Goal: Task Accomplishment & Management: Use online tool/utility

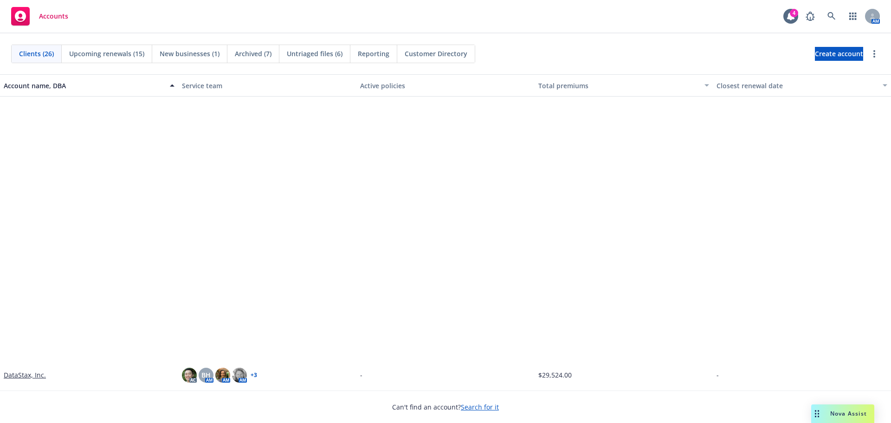
scroll to position [371, 0]
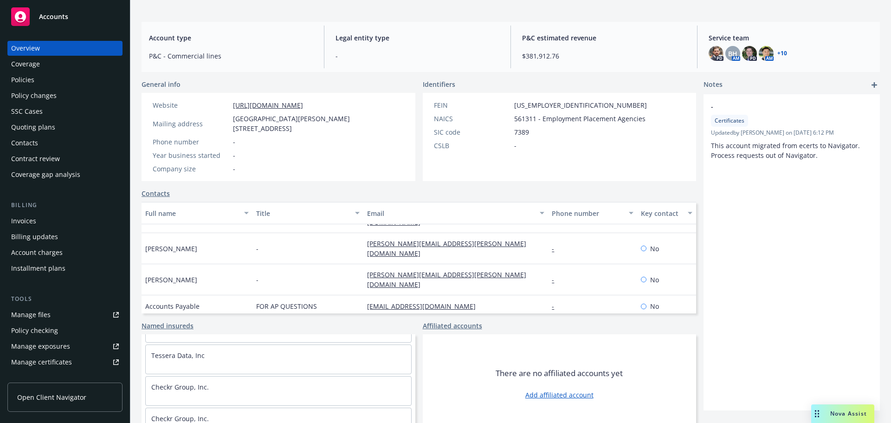
scroll to position [318, 0]
click at [26, 317] on div "Manage files" at bounding box center [30, 314] width 39 height 15
click at [180, 321] on link "Named insureds" at bounding box center [168, 326] width 52 height 10
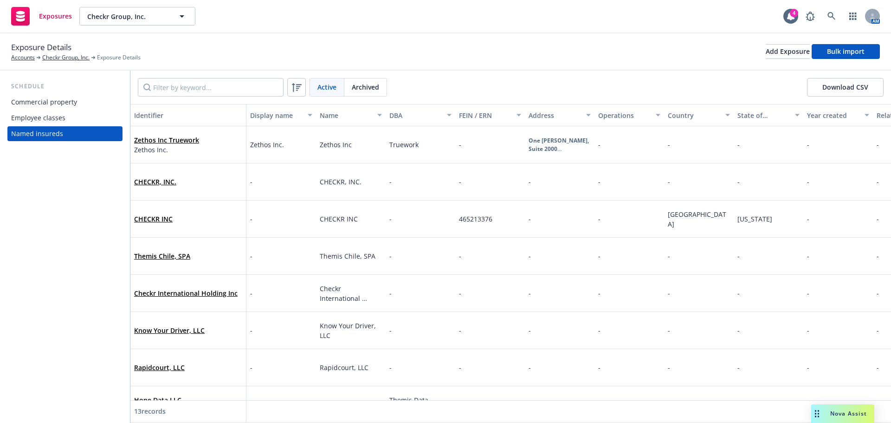
scroll to position [216, 0]
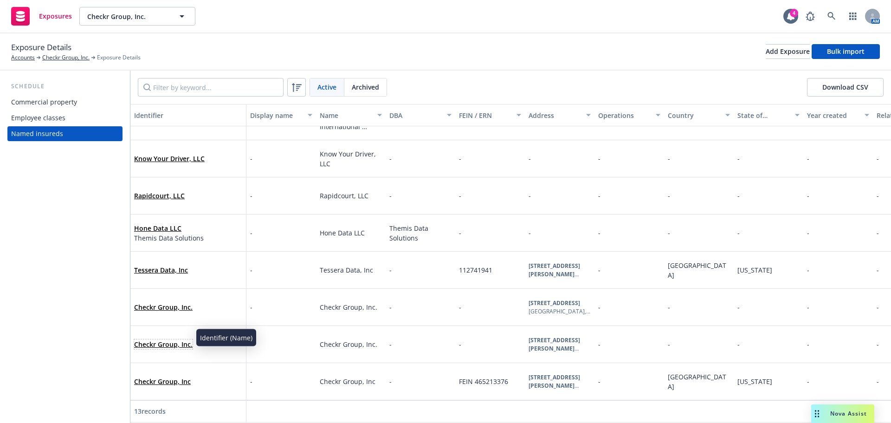
click at [188, 340] on link "Checkr Group, Inc." at bounding box center [163, 344] width 58 height 9
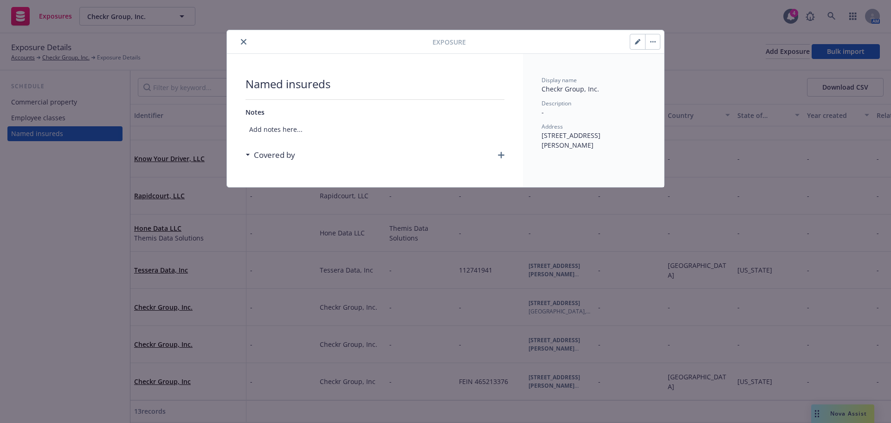
click at [638, 44] on icon "button" at bounding box center [638, 42] width 6 height 6
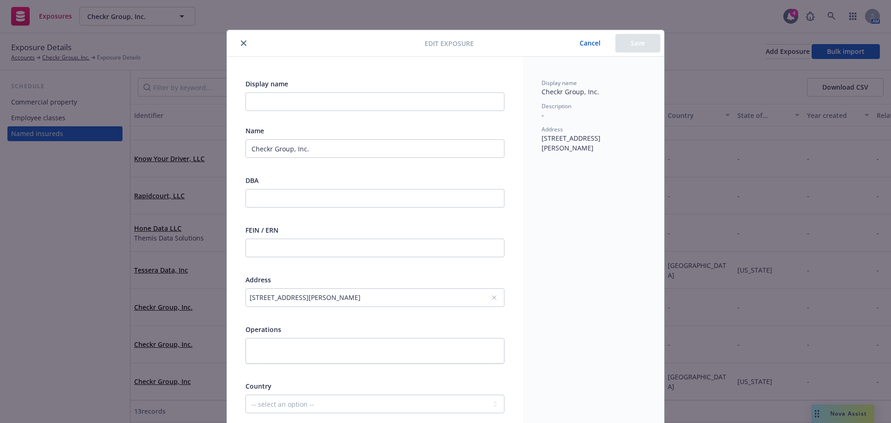
click at [494, 297] on div "44 Montgomery Street, Suite 2000, San Francisco, CA, 94104, USA" at bounding box center [374, 297] width 259 height 19
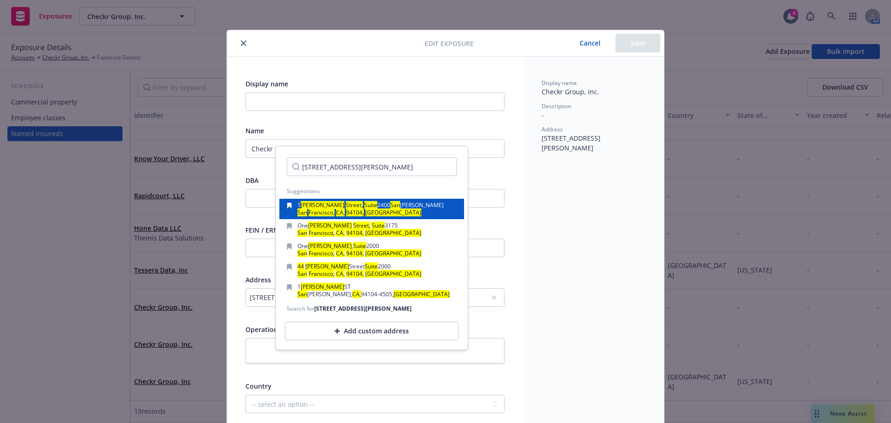
click at [378, 213] on div "San Francisco, CA, 94104, USA" at bounding box center [370, 213] width 146 height 6
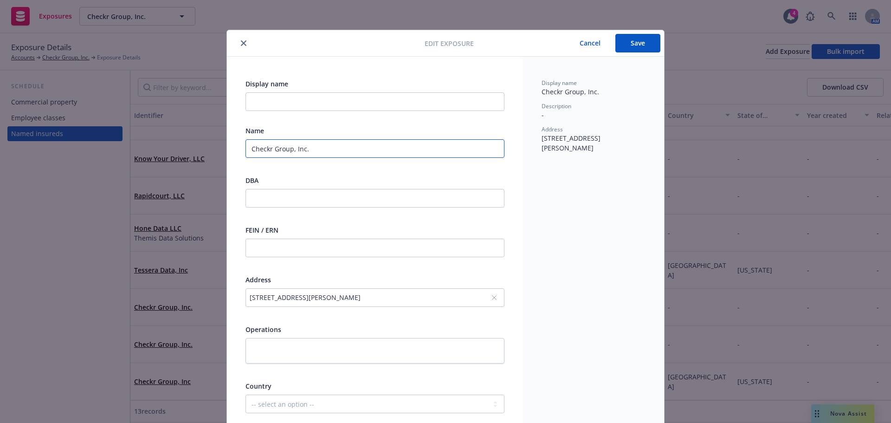
click at [329, 149] on input "Checkr Group, Inc." at bounding box center [374, 148] width 259 height 19
type input "Checkr Group, Inc. and subsidiaries"
click at [638, 47] on button "Save" at bounding box center [637, 43] width 45 height 19
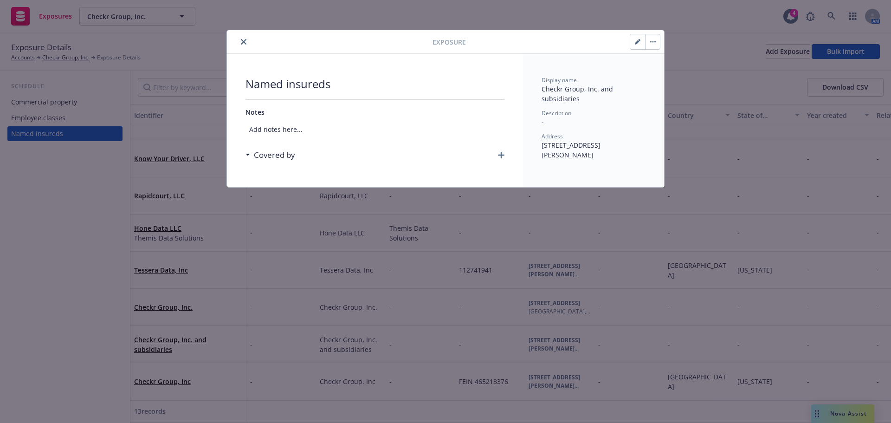
click at [245, 40] on icon "close" at bounding box center [244, 42] width 6 height 6
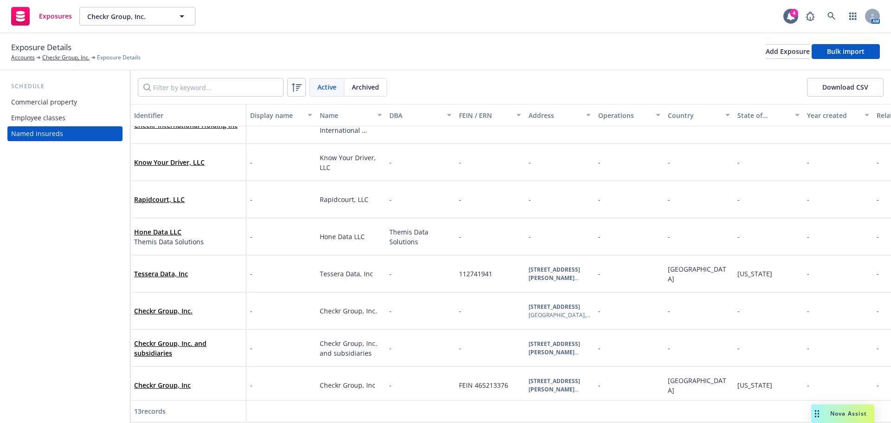
scroll to position [216, 0]
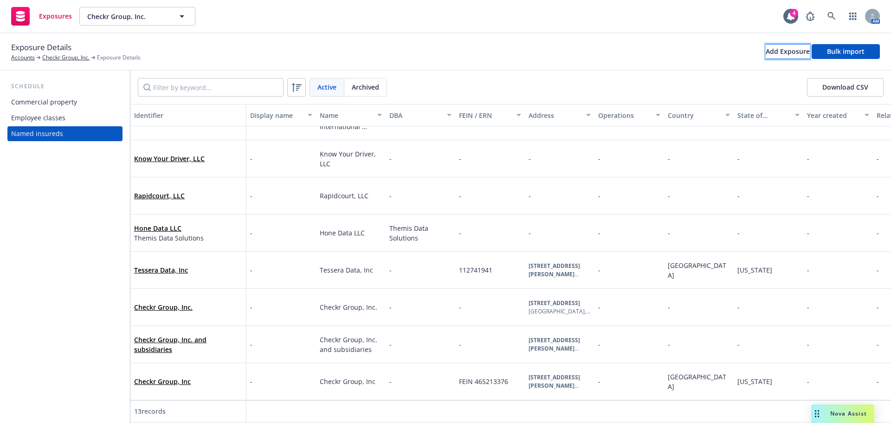
click at [781, 54] on div "Add Exposure" at bounding box center [788, 52] width 44 height 14
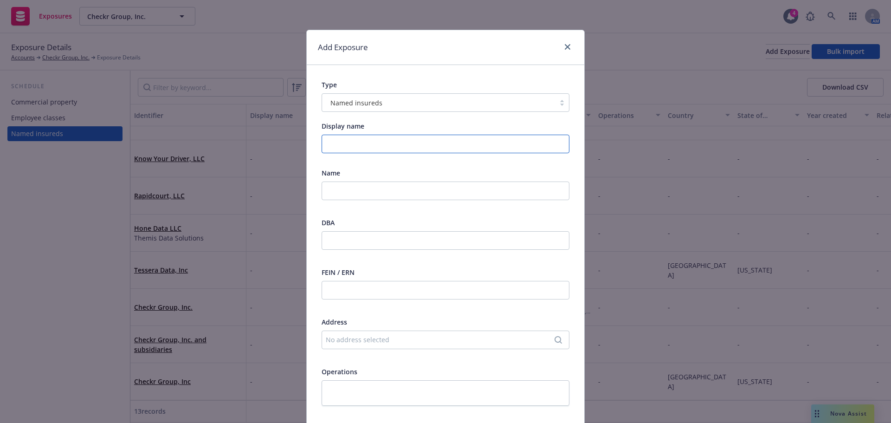
click at [335, 143] on input "Display name" at bounding box center [446, 144] width 248 height 19
click at [344, 197] on input "text" at bounding box center [446, 190] width 248 height 19
type input "Checkr Group, Inc. and Checkr Canada Holding, Inc."
click at [371, 337] on div "No address selected" at bounding box center [441, 340] width 230 height 10
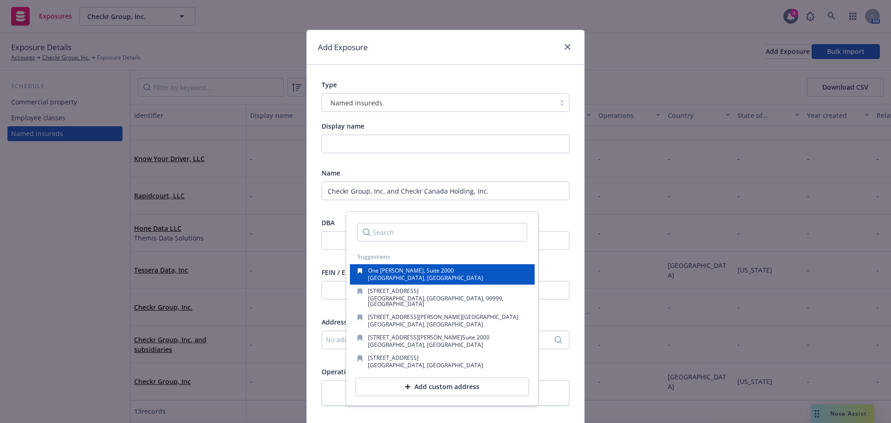
click at [392, 275] on span "San Francisco, CA, 94104, USA" at bounding box center [425, 278] width 115 height 8
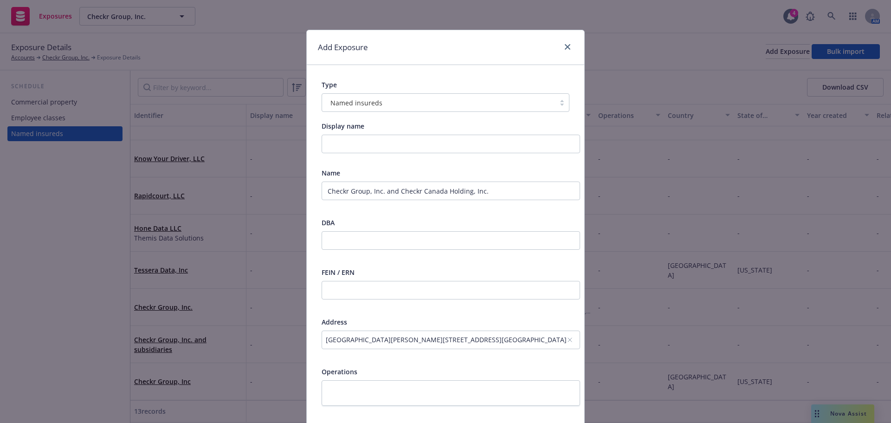
click at [554, 343] on div "One Montgomery, Suite 2000, San Francisco, CA, 94104, USA" at bounding box center [451, 339] width 258 height 19
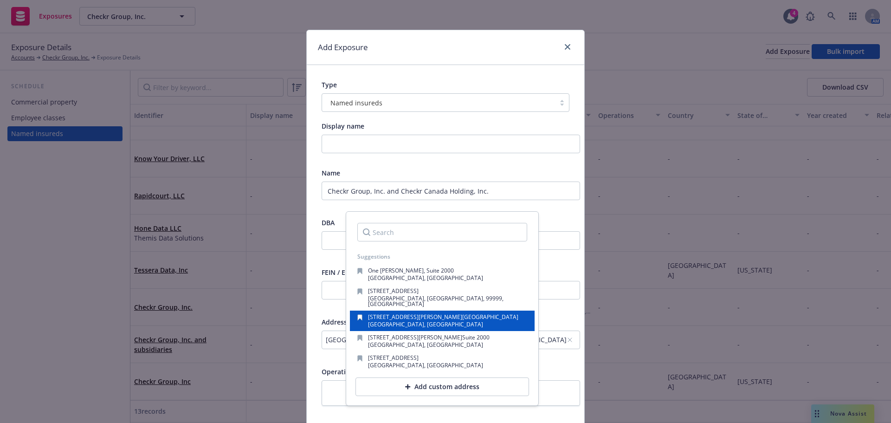
click at [449, 322] on div "San Francisco, CA, 94104, USA" at bounding box center [443, 325] width 150 height 6
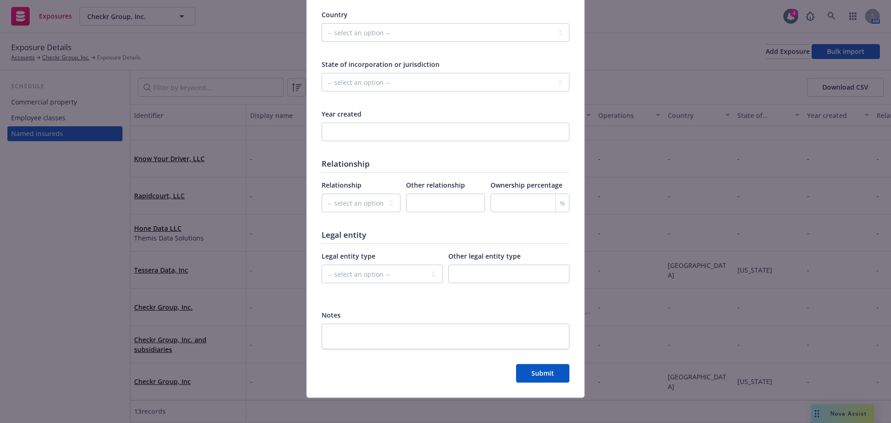
scroll to position [418, 0]
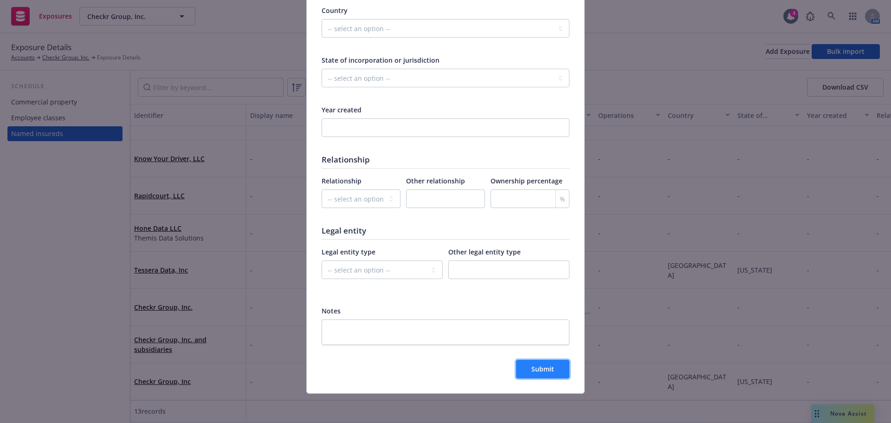
click at [535, 370] on span "Submit" at bounding box center [542, 368] width 23 height 9
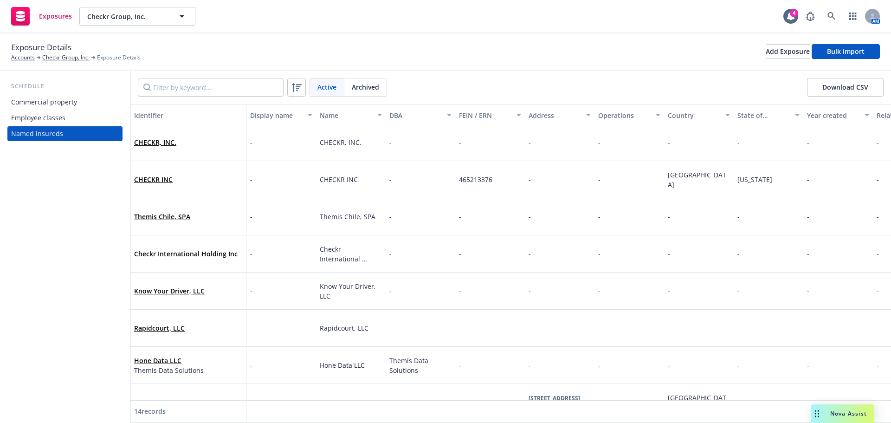
scroll to position [0, 0]
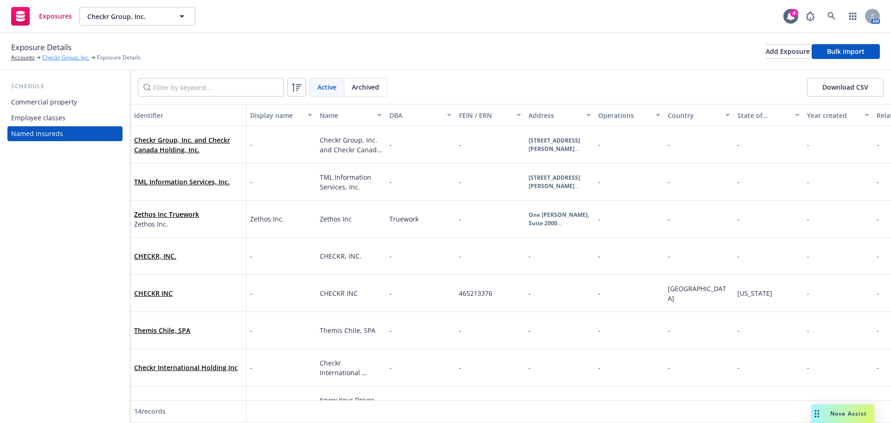
click at [66, 58] on link "Checkr Group, Inc." at bounding box center [65, 57] width 47 height 8
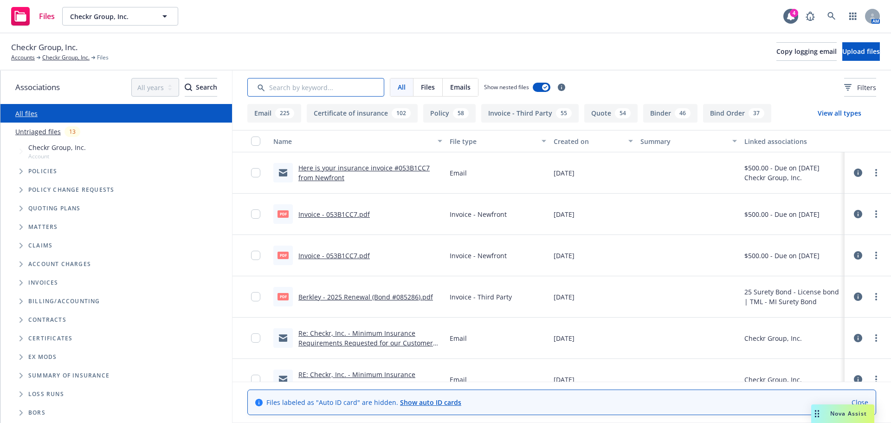
click at [318, 84] on input "Search by keyword..." at bounding box center [315, 87] width 137 height 19
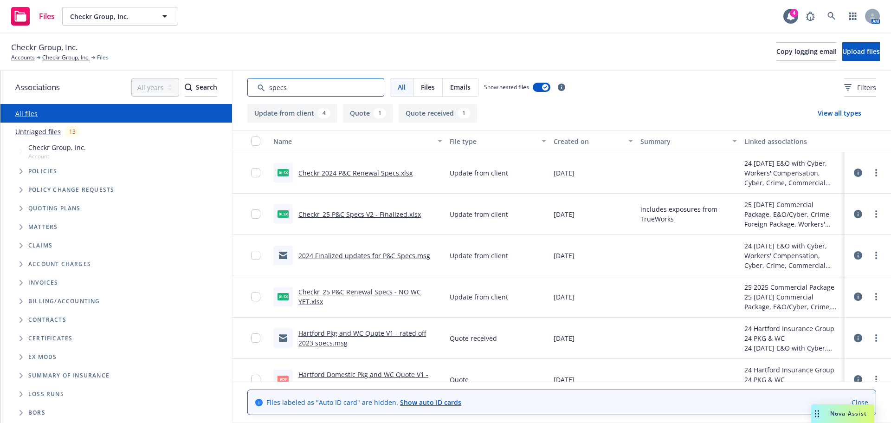
type input "specs"
click at [342, 213] on link "Checkr_25 P&C Specs V2 - Finalized.xlsx" at bounding box center [359, 214] width 123 height 9
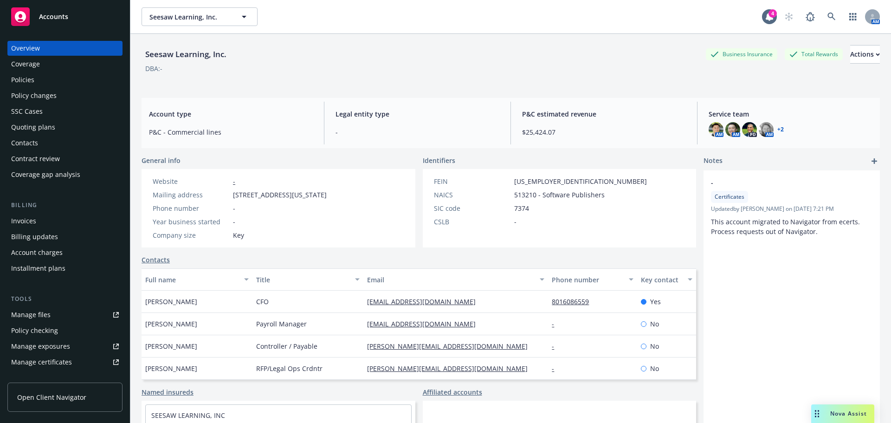
click at [53, 79] on div "Policies" at bounding box center [65, 79] width 108 height 15
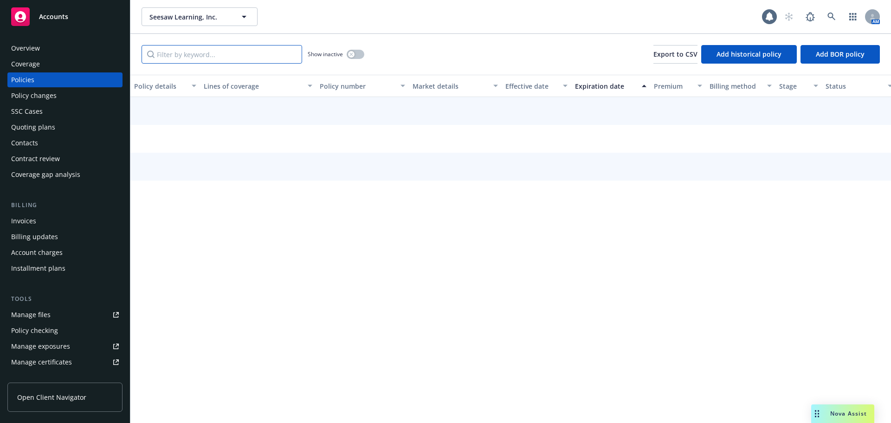
click at [202, 58] on input "Filter by keyword..." at bounding box center [222, 54] width 161 height 19
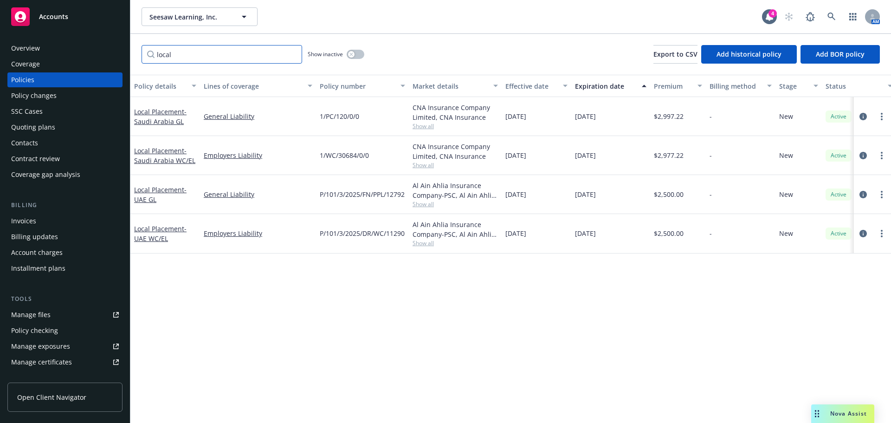
type input "local"
click at [33, 126] on div "Quoting plans" at bounding box center [33, 127] width 44 height 15
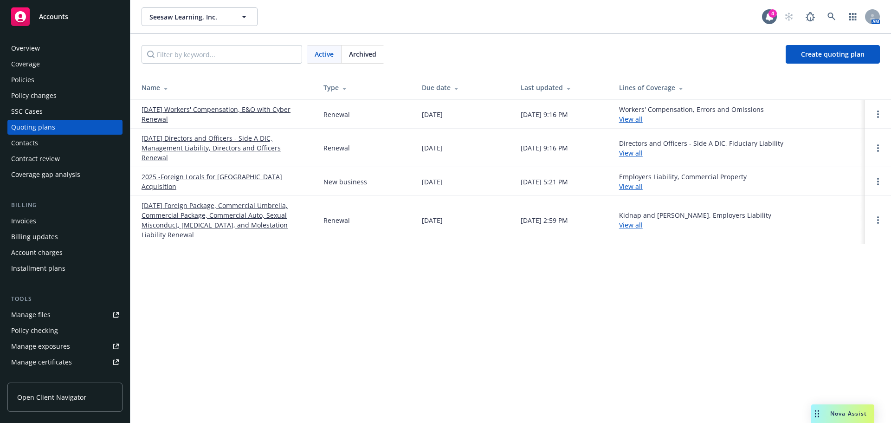
click at [255, 174] on link "2025 -Foreign Locals for Middle East Acquisition" at bounding box center [225, 181] width 167 height 19
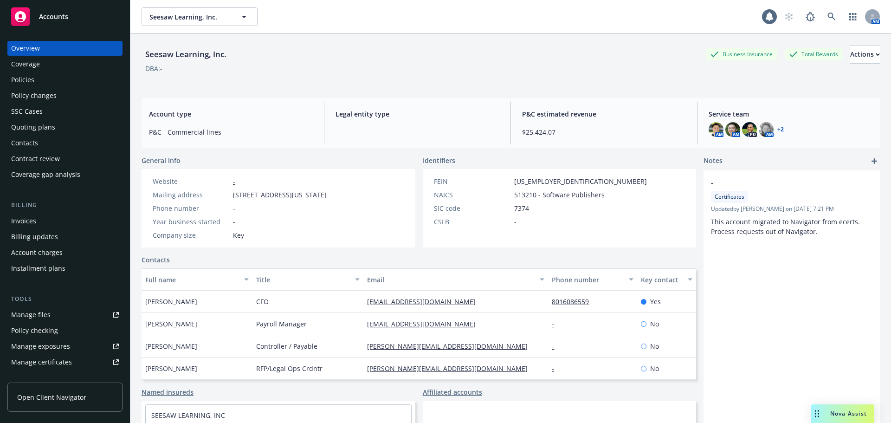
click at [41, 81] on div "Policies" at bounding box center [65, 79] width 108 height 15
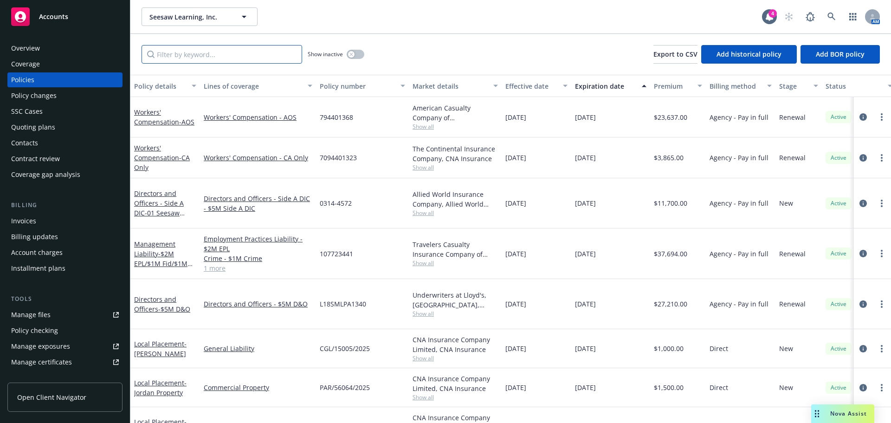
drag, startPoint x: 262, startPoint y: 58, endPoint x: 73, endPoint y: 73, distance: 189.1
click at [262, 58] on input "Filter by keyword..." at bounding box center [222, 54] width 161 height 19
click at [207, 59] on input "Filter by keyword..." at bounding box center [222, 54] width 161 height 19
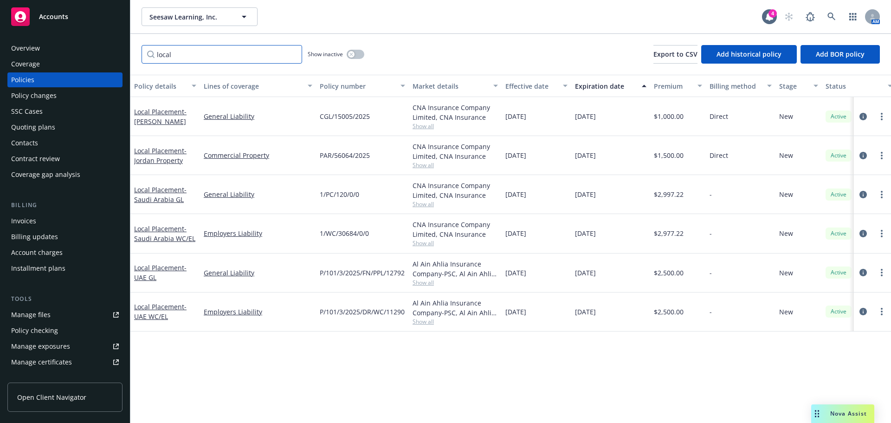
type input "local"
click at [154, 161] on span "- Jordan Property" at bounding box center [160, 155] width 52 height 19
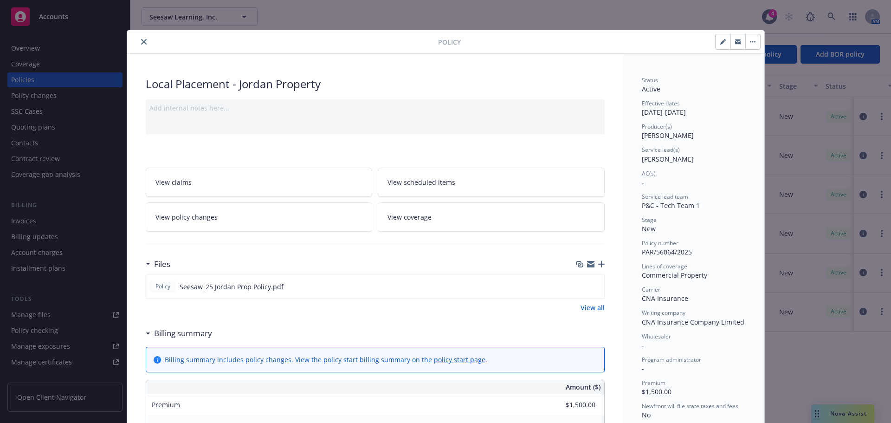
click at [598, 263] on icon "button" at bounding box center [601, 264] width 6 height 6
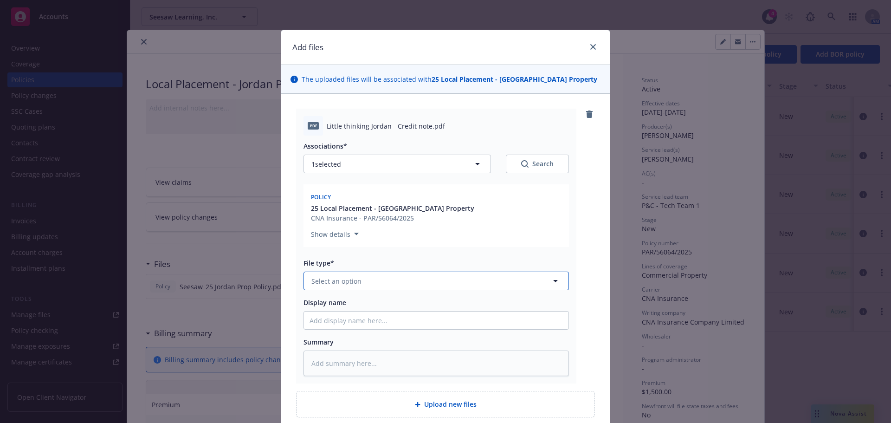
click at [359, 279] on button "Select an option" at bounding box center [435, 280] width 265 height 19
type input "invoice"
click at [384, 326] on div "Invoice - Third Party" at bounding box center [436, 330] width 253 height 13
click at [368, 330] on div "Associations* 1 selected Search Policy 25 Local Placement - Jordan Property CNA…" at bounding box center [435, 255] width 265 height 240
click at [369, 321] on input "Display name" at bounding box center [436, 320] width 264 height 18
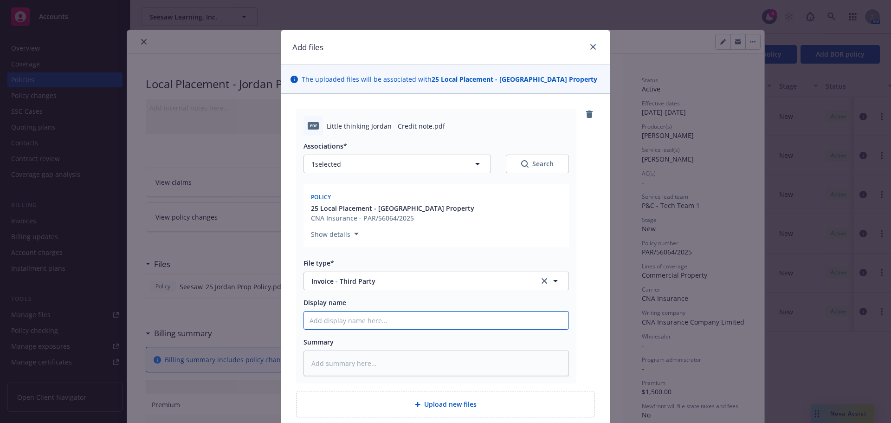
paste input "Seesaw_25 Jordan Prop & GL Invoice"
type textarea "x"
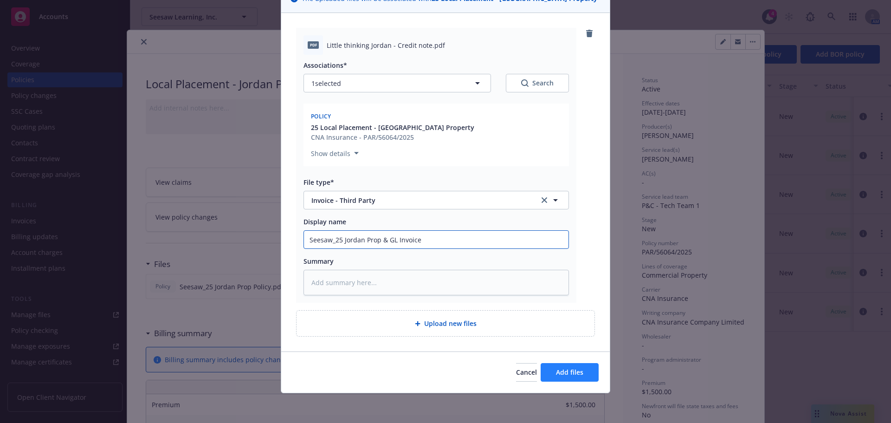
type input "Seesaw_25 Jordan Prop & GL Invoice"
click at [576, 374] on span "Add files" at bounding box center [569, 372] width 27 height 9
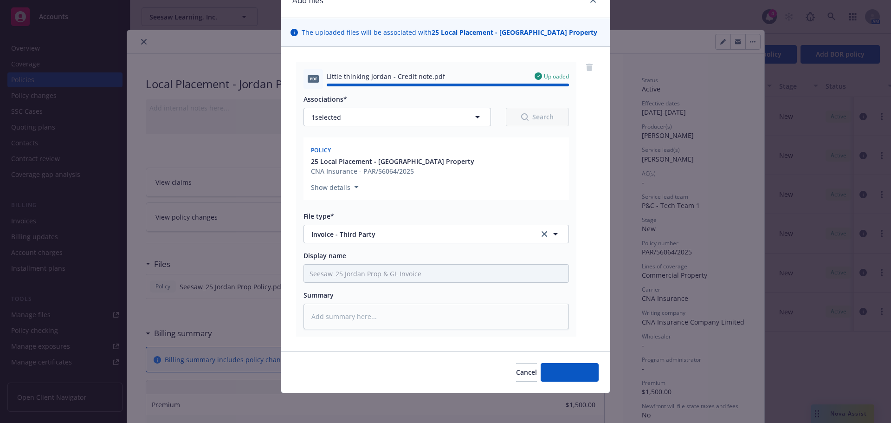
type textarea "x"
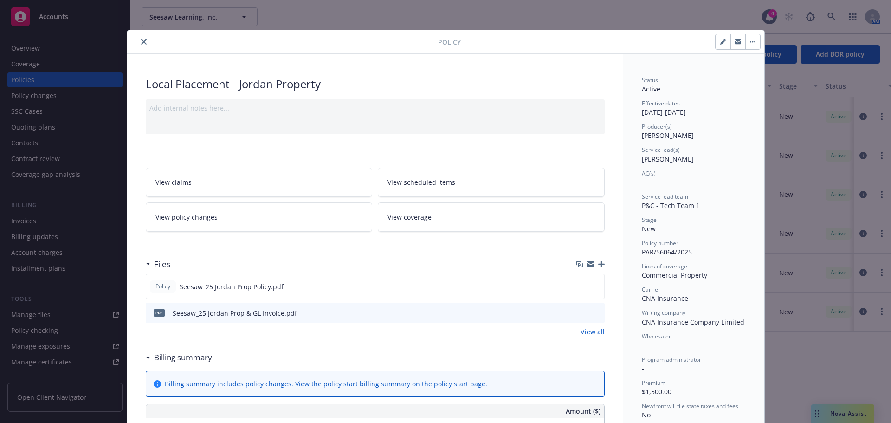
click at [138, 43] on button "close" at bounding box center [143, 41] width 11 height 11
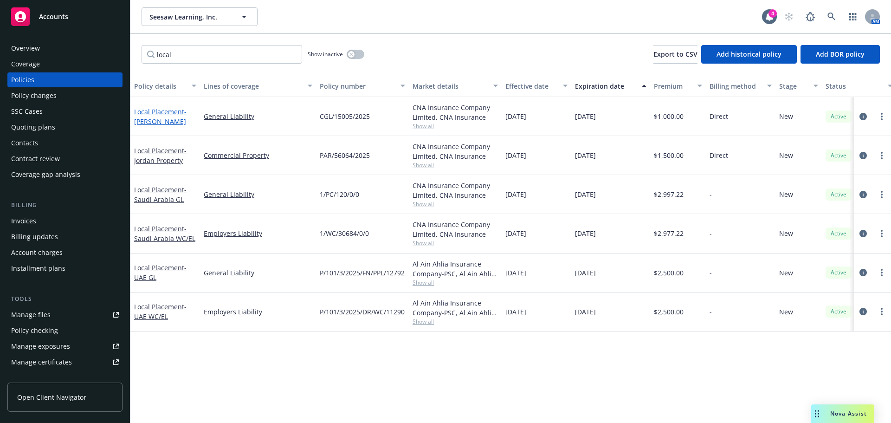
click at [151, 119] on span "- Jordan GL" at bounding box center [160, 116] width 52 height 19
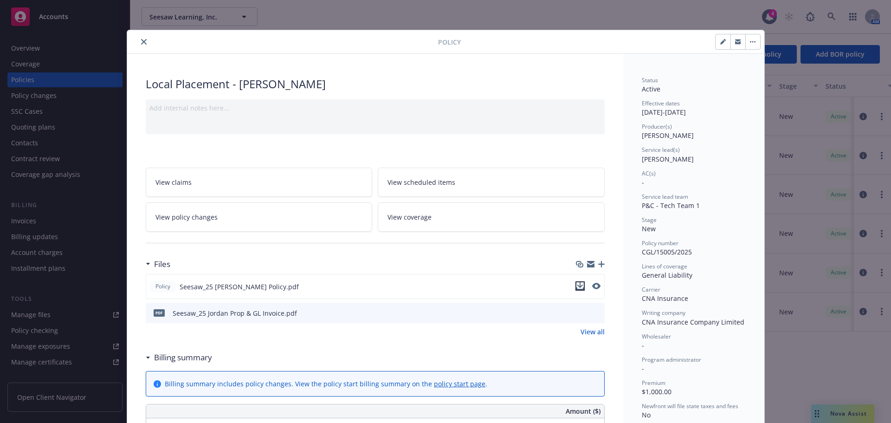
click at [578, 286] on icon "download file" at bounding box center [579, 285] width 7 height 7
click at [579, 311] on icon "download file" at bounding box center [580, 312] width 7 height 7
click at [142, 42] on icon "close" at bounding box center [144, 42] width 6 height 6
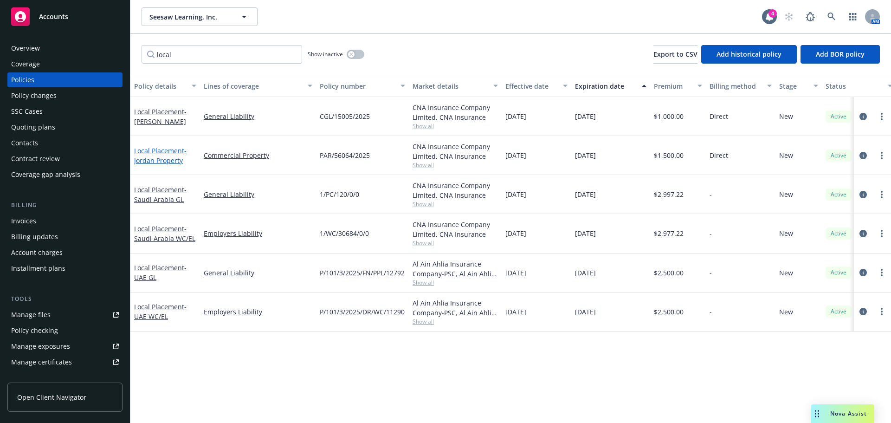
drag, startPoint x: 155, startPoint y: 156, endPoint x: 162, endPoint y: 161, distance: 8.3
click at [155, 157] on span "- Jordan Property" at bounding box center [160, 155] width 52 height 19
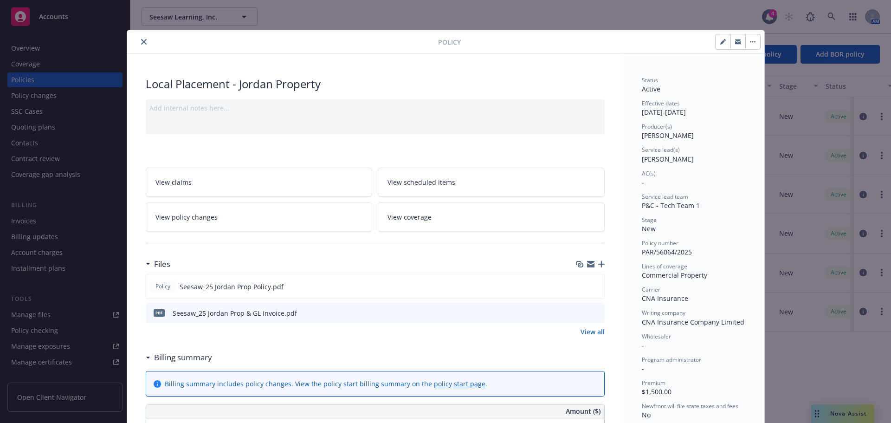
scroll to position [28, 0]
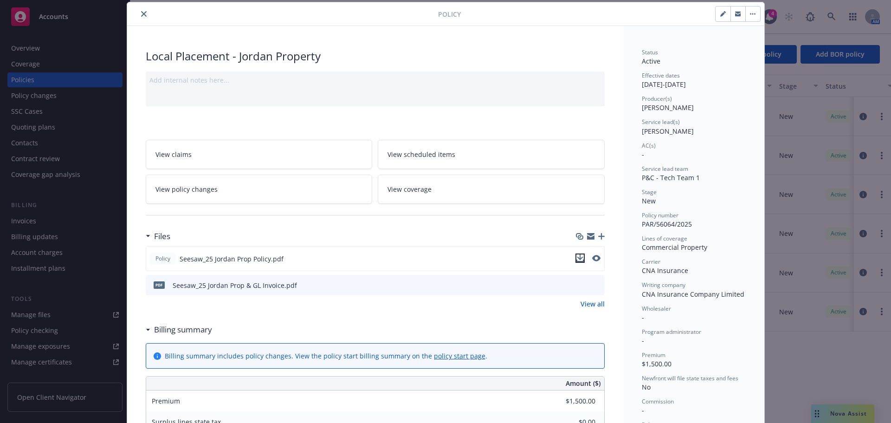
click at [577, 258] on icon "download file" at bounding box center [579, 257] width 7 height 7
click at [141, 15] on icon "close" at bounding box center [144, 14] width 6 height 6
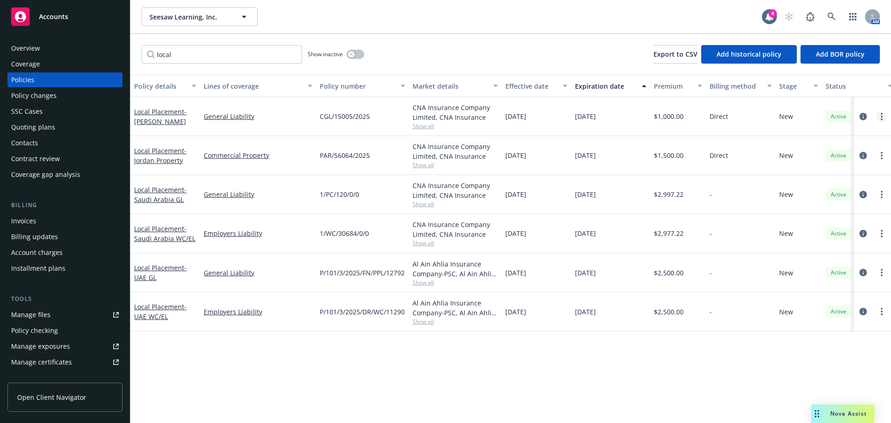
click at [882, 116] on circle "more" at bounding box center [882, 117] width 2 height 2
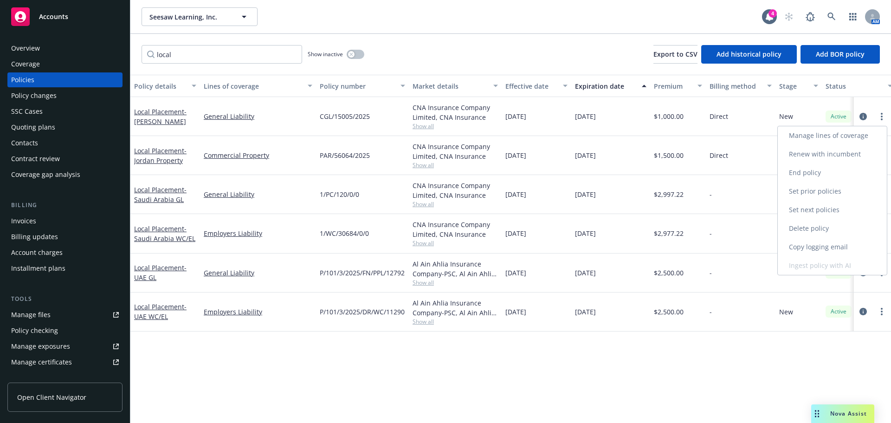
click at [815, 244] on link "Copy logging email" at bounding box center [832, 247] width 109 height 19
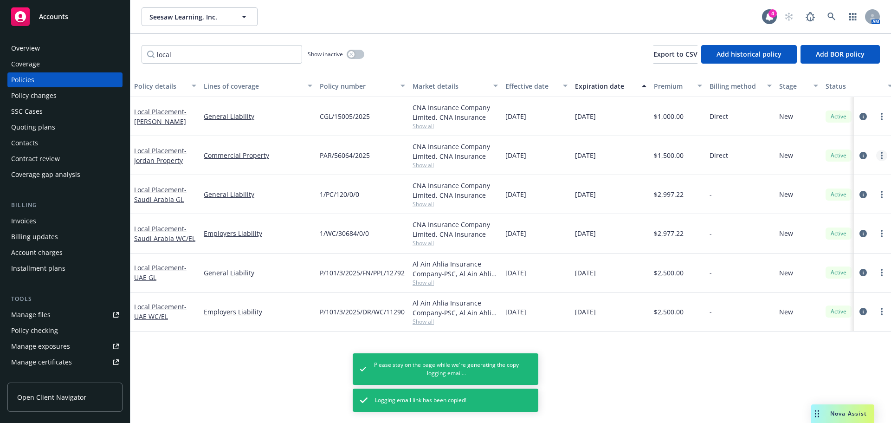
click at [883, 157] on link "more" at bounding box center [881, 155] width 11 height 11
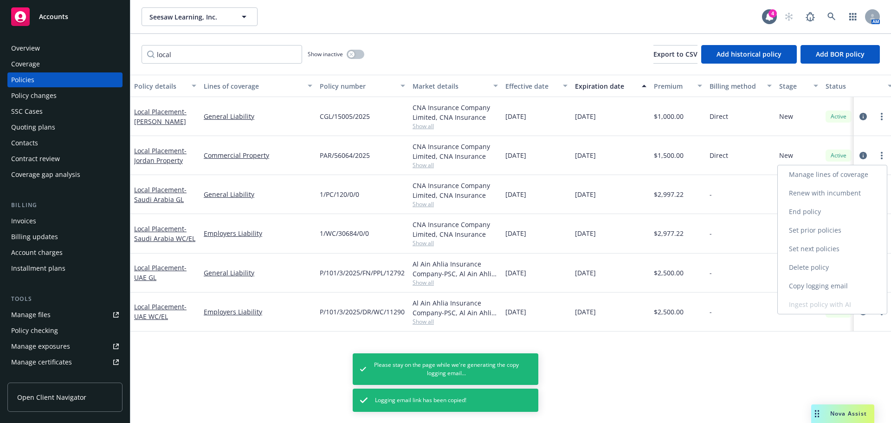
click at [816, 284] on link "Copy logging email" at bounding box center [832, 286] width 109 height 19
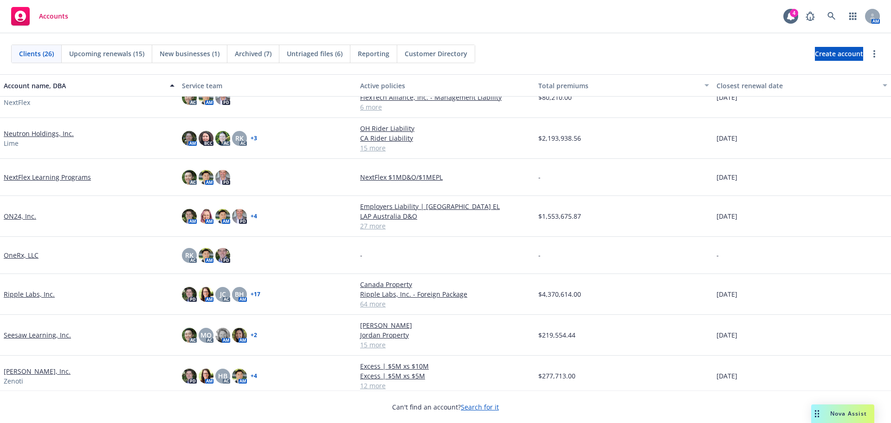
scroll to position [278, 0]
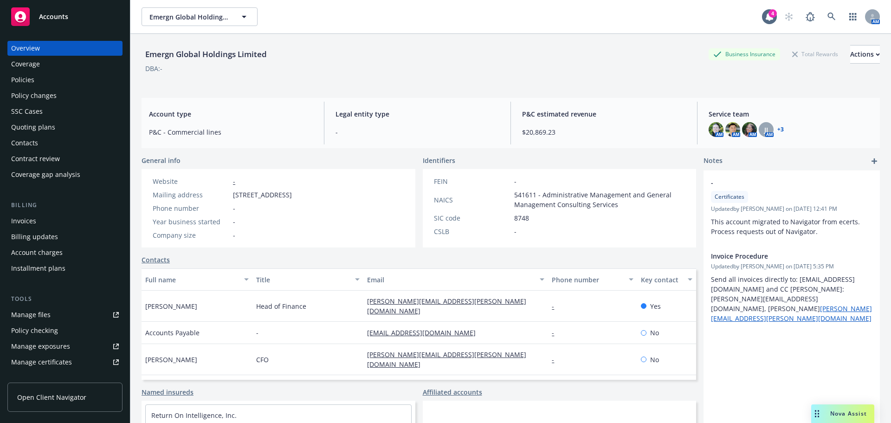
drag, startPoint x: 45, startPoint y: 134, endPoint x: 49, endPoint y: 129, distance: 6.2
click at [45, 134] on div "Quoting plans" at bounding box center [33, 127] width 44 height 15
click at [49, 129] on div "Quoting plans" at bounding box center [33, 127] width 44 height 15
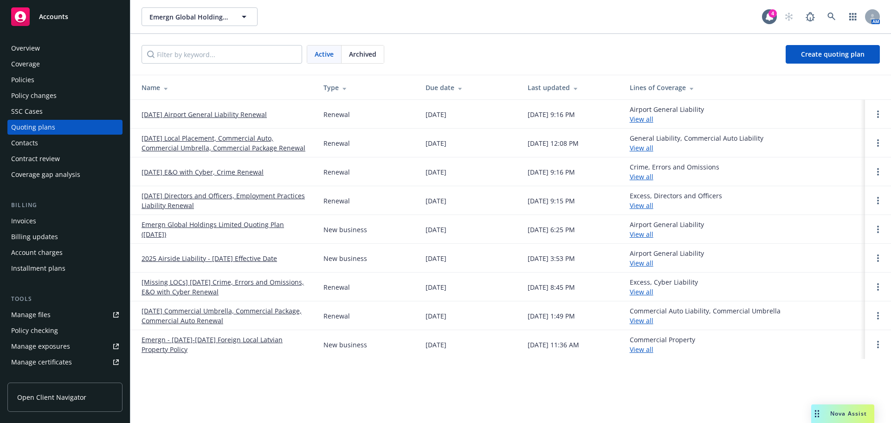
click at [187, 150] on link "[DATE] Local Placement, Commercial Auto, Commercial Umbrella, Commercial Packag…" at bounding box center [225, 142] width 167 height 19
